Goal: Book appointment/travel/reservation

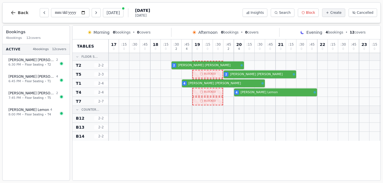
click at [98, 13] on icon "Next day" at bounding box center [96, 12] width 5 height 5
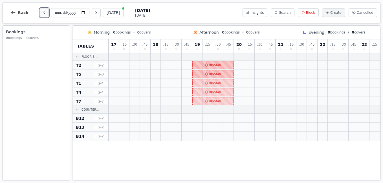
click at [42, 15] on icon "Previous day" at bounding box center [44, 12] width 5 height 5
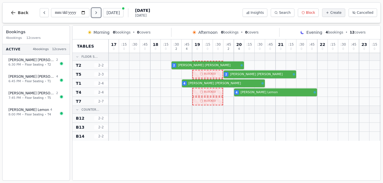
click at [96, 13] on icon "Next day" at bounding box center [96, 12] width 5 height 5
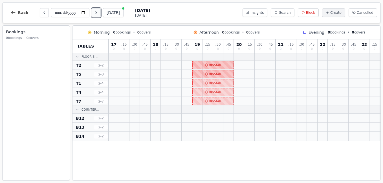
click at [96, 13] on icon "Next day" at bounding box center [96, 12] width 5 height 5
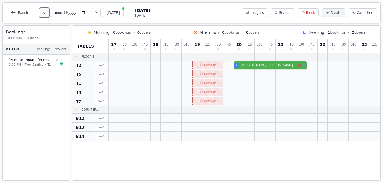
click at [42, 13] on icon "Previous day" at bounding box center [44, 12] width 5 height 5
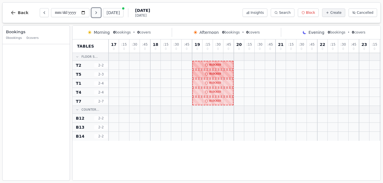
click at [97, 15] on icon "Next day" at bounding box center [96, 12] width 5 height 5
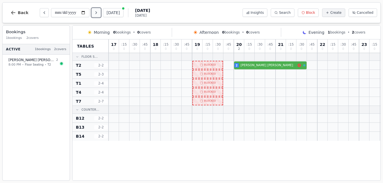
click at [97, 15] on icon "Next day" at bounding box center [96, 12] width 5 height 5
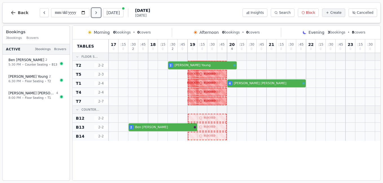
click at [97, 15] on icon "Next day" at bounding box center [96, 12] width 5 height 5
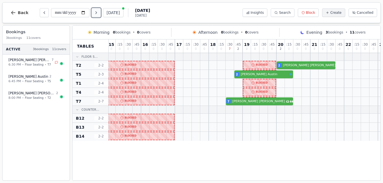
scroll to position [0, 103]
click at [97, 15] on icon "Next day" at bounding box center [96, 12] width 5 height 5
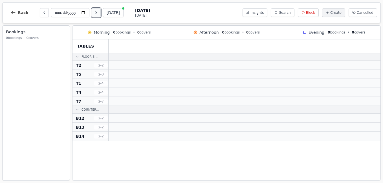
scroll to position [0, 0]
click at [97, 15] on icon "Next day" at bounding box center [96, 12] width 5 height 5
type input "**********"
